Goal: Check status: Check status

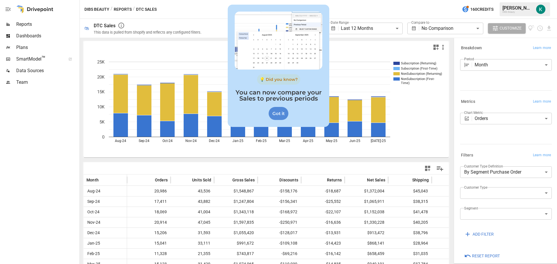
click at [276, 115] on div "Got it" at bounding box center [279, 113] width 20 height 13
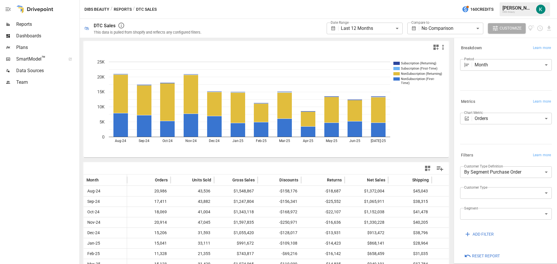
click at [374, 0] on body "**********" at bounding box center [278, 0] width 557 height 0
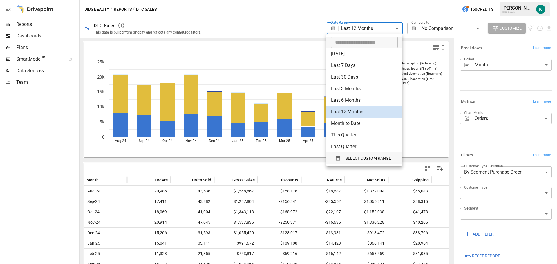
click at [358, 157] on span "SELECT CUSTOM RANGE" at bounding box center [369, 158] width 46 height 7
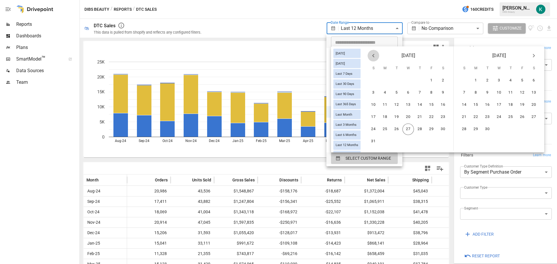
click at [377, 54] on icon "Previous month" at bounding box center [373, 55] width 7 height 7
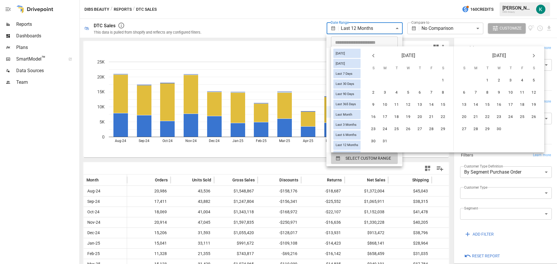
click at [377, 54] on icon "Previous month" at bounding box center [373, 55] width 7 height 7
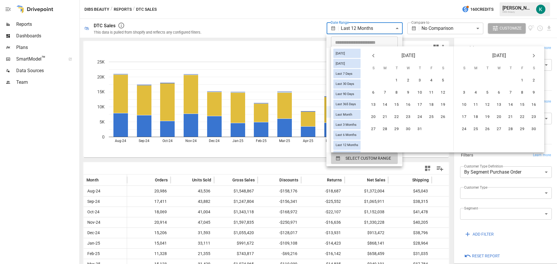
click at [377, 54] on icon "Previous month" at bounding box center [373, 55] width 7 height 7
click at [377, 58] on icon "Previous month" at bounding box center [373, 55] width 7 height 7
click at [421, 80] on button "1" at bounding box center [420, 81] width 12 height 12
click at [535, 55] on icon "Next month" at bounding box center [534, 55] width 2 height 3
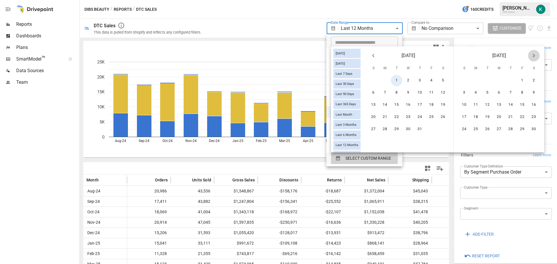
click at [535, 55] on icon "Next month" at bounding box center [534, 55] width 2 height 3
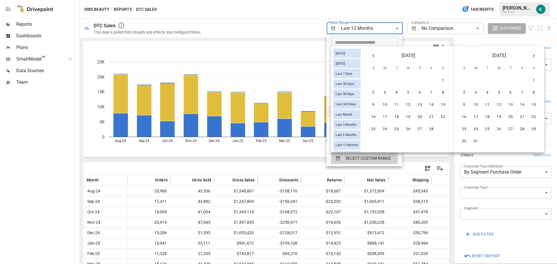
click at [535, 55] on icon "Next month" at bounding box center [534, 55] width 2 height 3
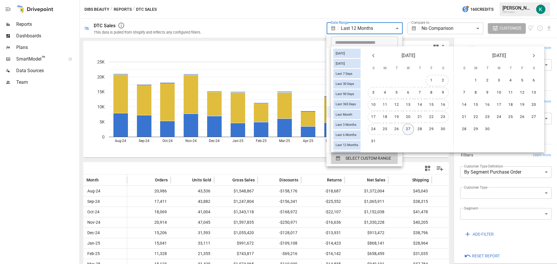
click at [413, 132] on button "27" at bounding box center [409, 130] width 12 height 12
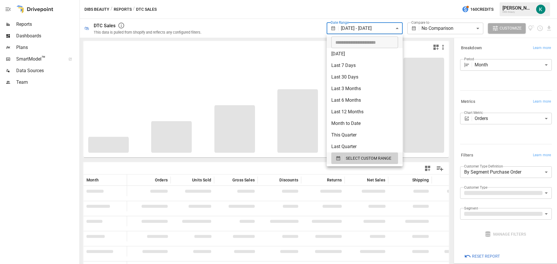
click at [277, 28] on div at bounding box center [278, 132] width 557 height 264
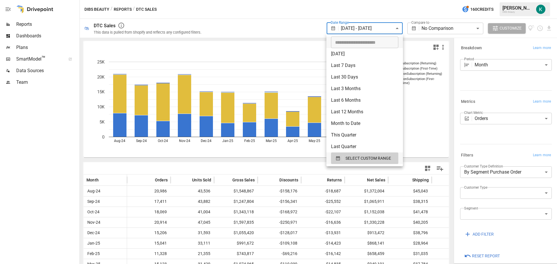
click at [367, 0] on body "**********" at bounding box center [278, 0] width 557 height 0
click at [361, 126] on li "Month to Date" at bounding box center [365, 124] width 77 height 12
type input "**********"
